Goal: Information Seeking & Learning: Learn about a topic

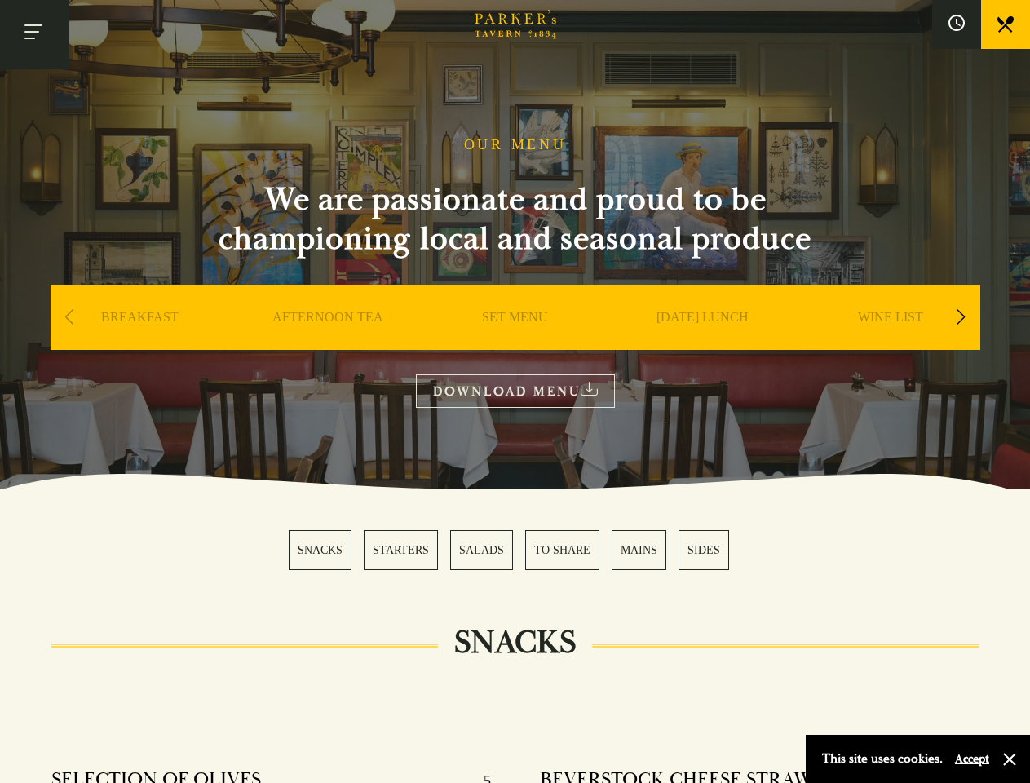
click at [34, 34] on button "Toggle navigation" at bounding box center [34, 34] width 69 height 69
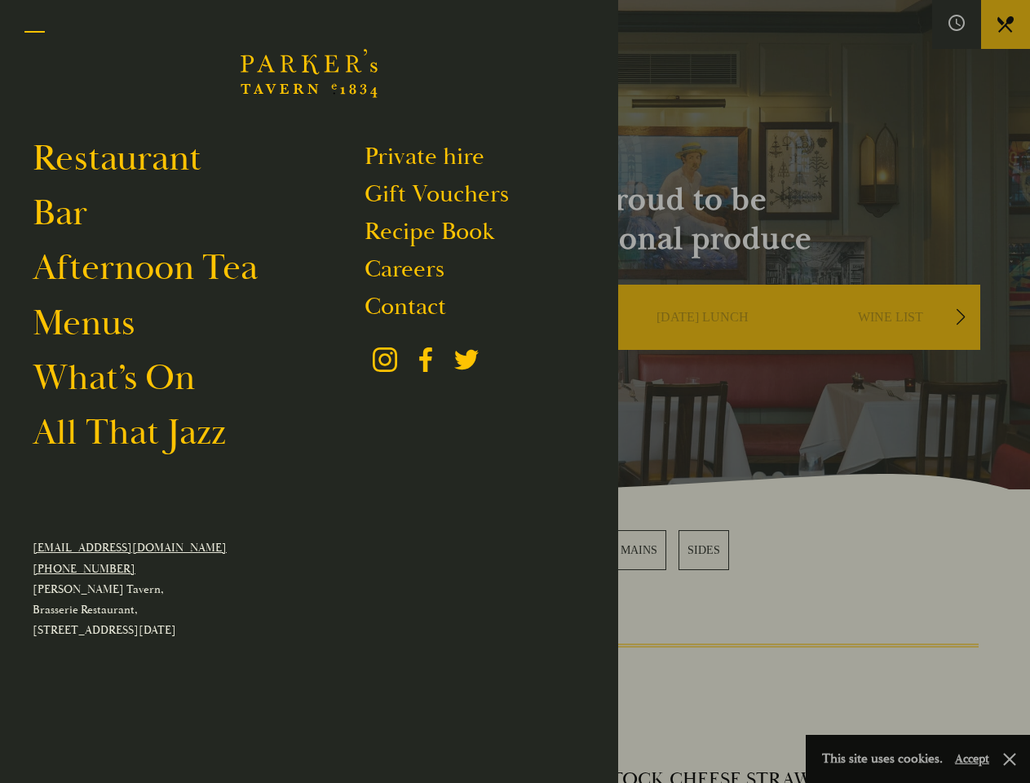
click at [956, 24] on div at bounding box center [515, 391] width 1030 height 783
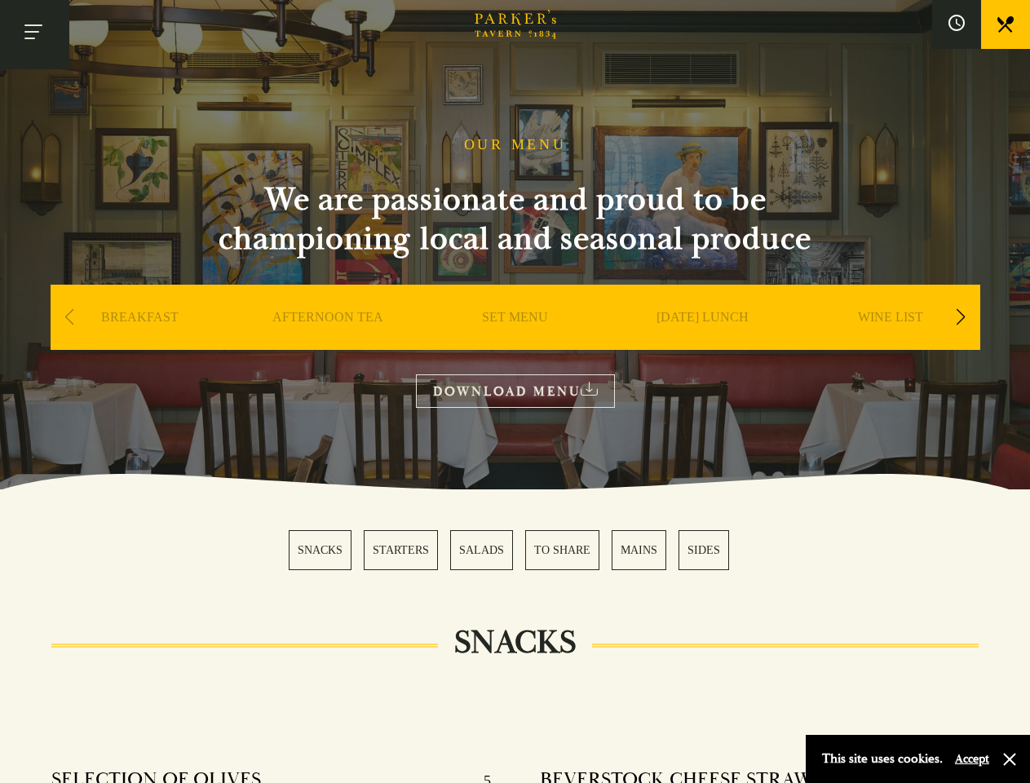
click at [960, 318] on div "Next slide" at bounding box center [961, 317] width 22 height 36
click at [69, 318] on div "Previous slide" at bounding box center [70, 317] width 22 height 36
click at [515, 550] on div "SNACKS STARTERS SALADS TO SHARE MAINS SIDES" at bounding box center [515, 550] width 453 height 40
click at [971, 758] on button "Accept" at bounding box center [972, 758] width 34 height 15
